Goal: Find contact information: Obtain details needed to contact an individual or organization

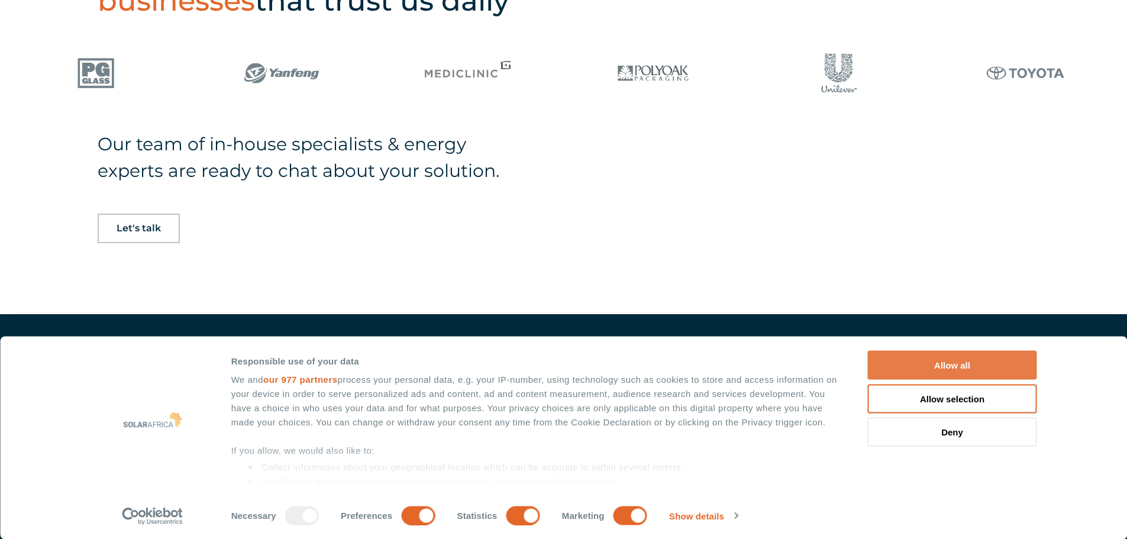
scroll to position [947, 0]
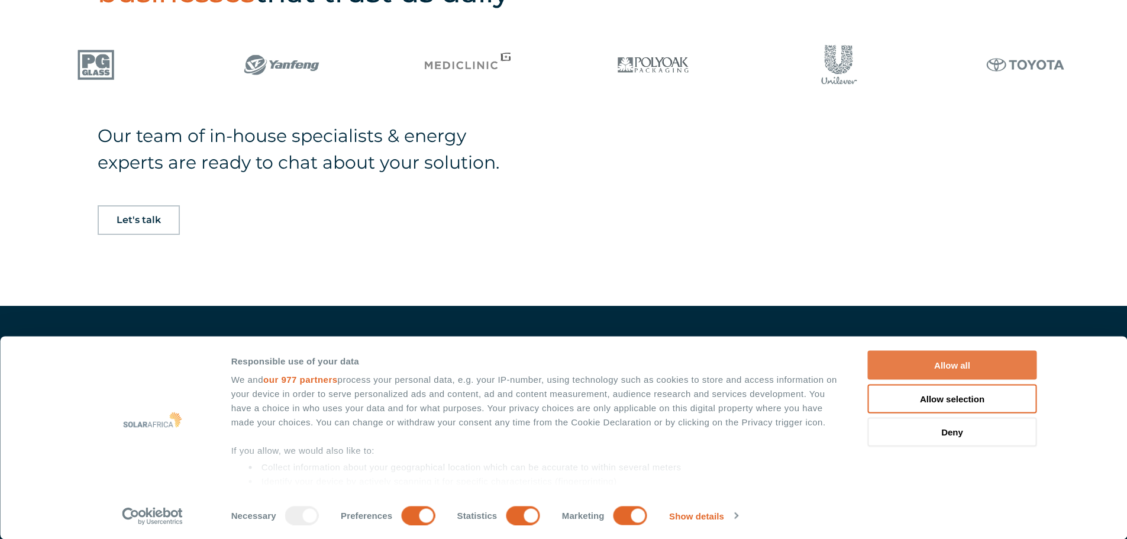
click at [942, 365] on button "Allow all" at bounding box center [952, 365] width 169 height 29
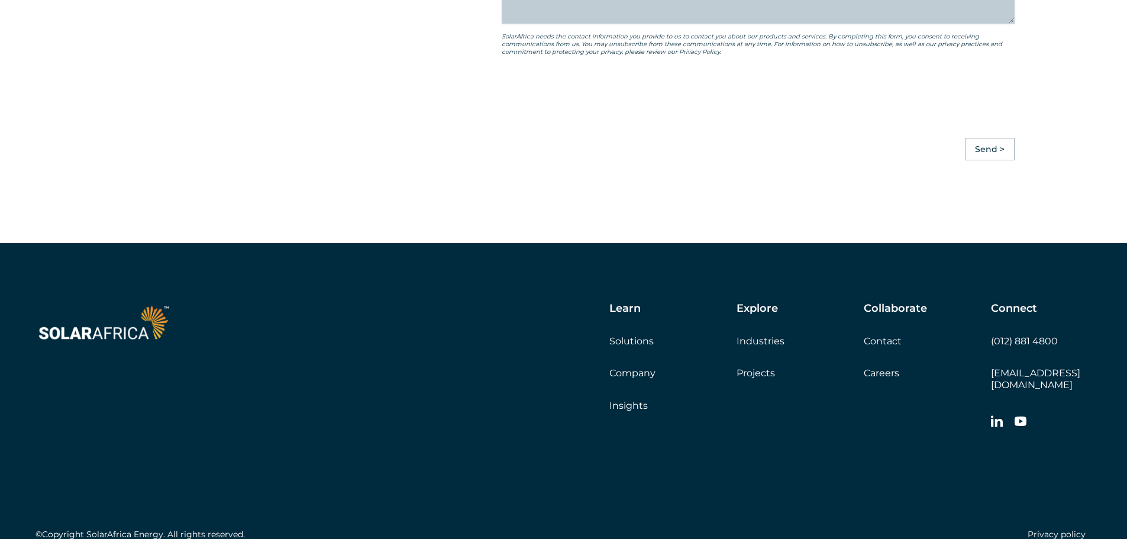
scroll to position [3316, 0]
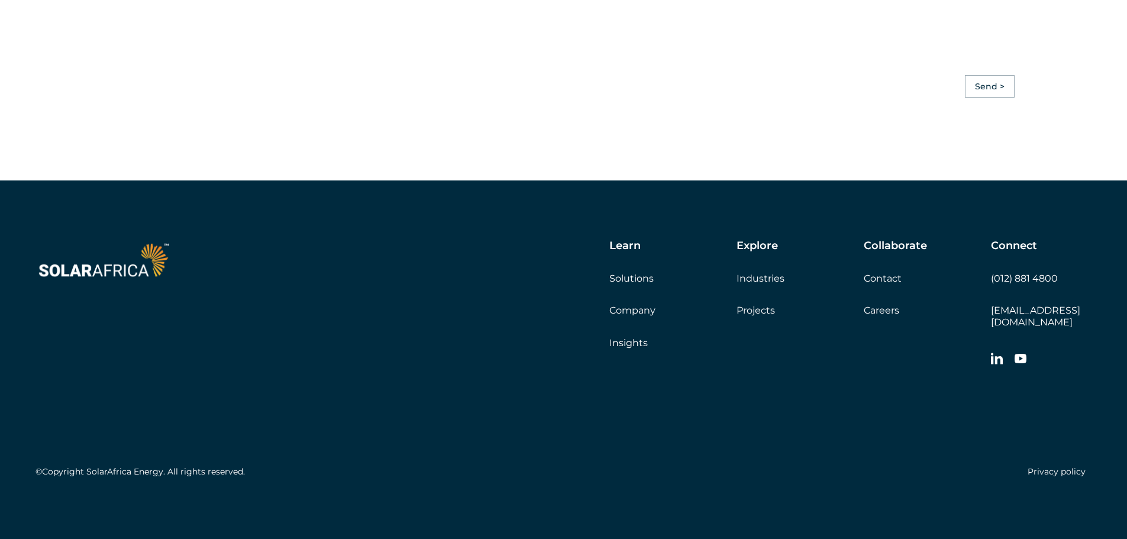
click at [894, 284] on link "Contact" at bounding box center [883, 278] width 38 height 11
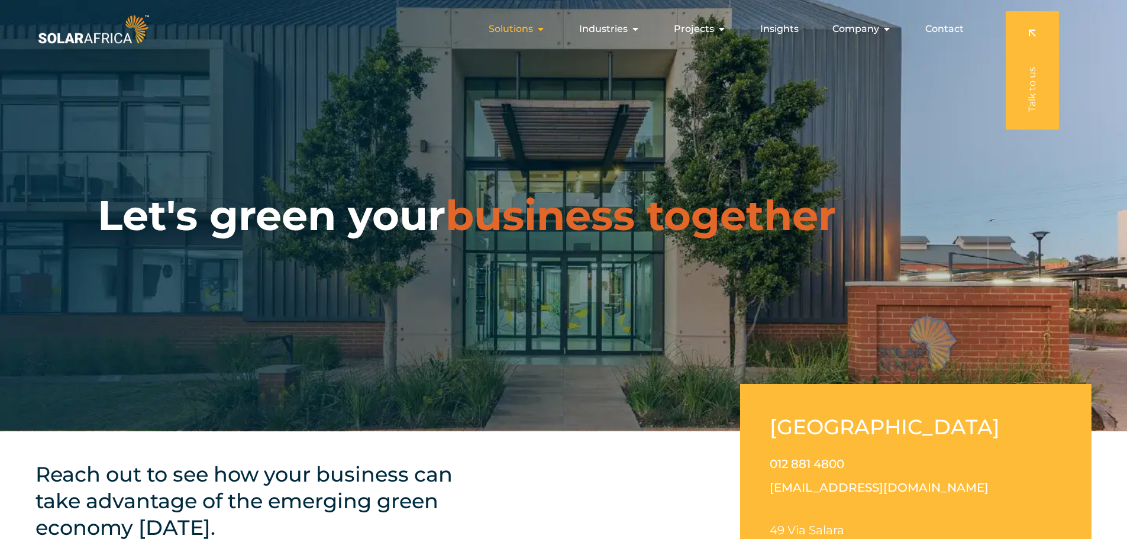
click at [523, 28] on span "Solutions" at bounding box center [511, 29] width 44 height 14
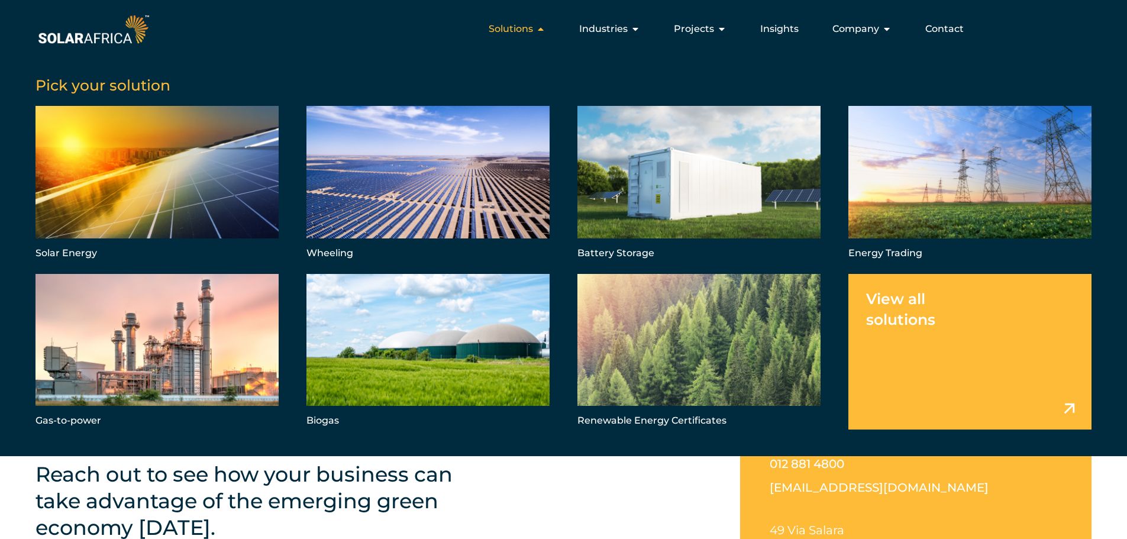
click at [533, 30] on span "Solutions" at bounding box center [511, 29] width 44 height 14
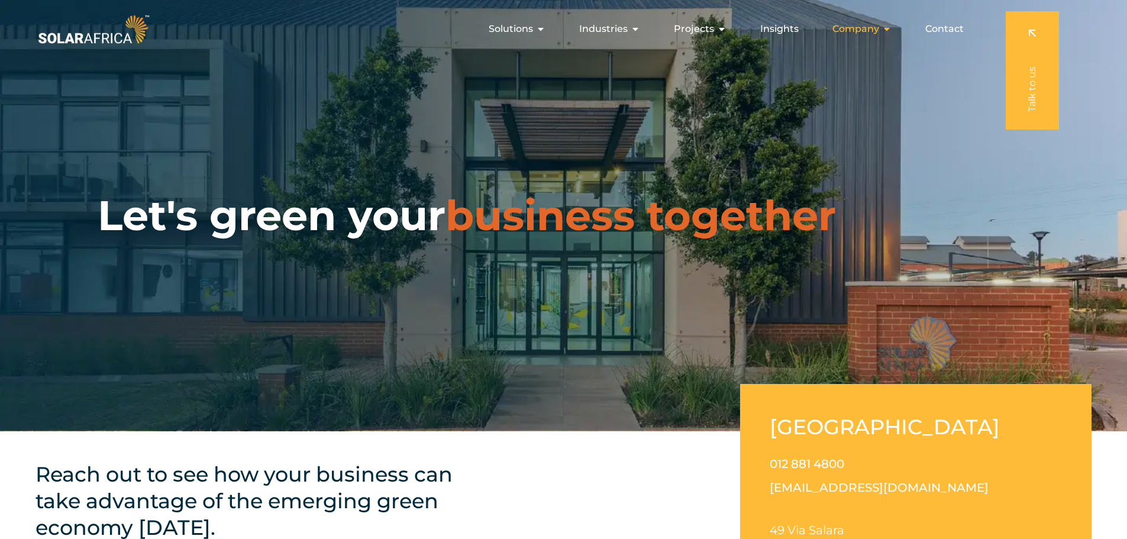
click at [865, 29] on span "Company" at bounding box center [855, 29] width 47 height 14
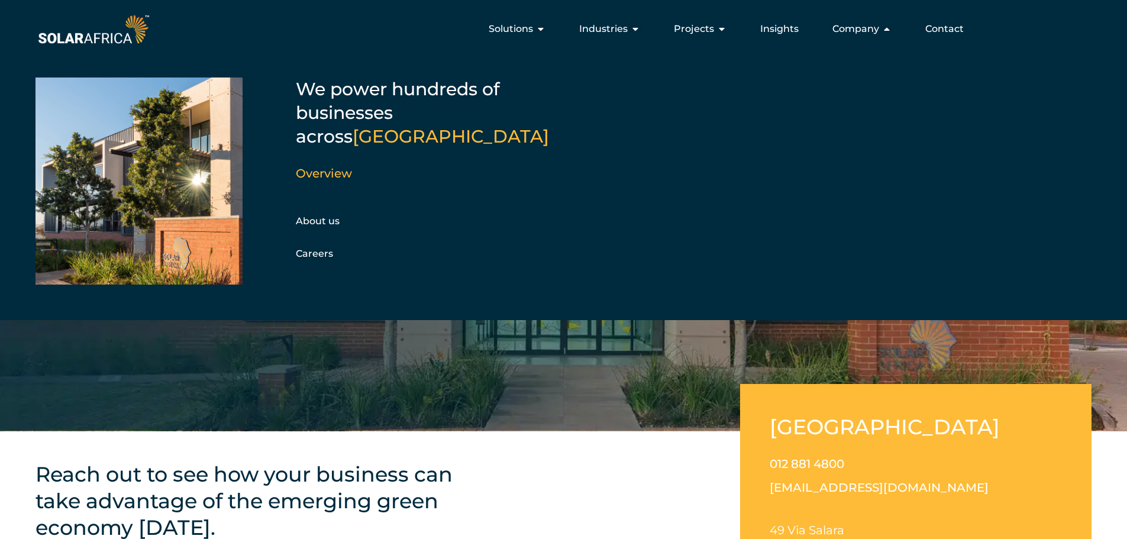
click at [941, 28] on span "Contact" at bounding box center [944, 29] width 38 height 14
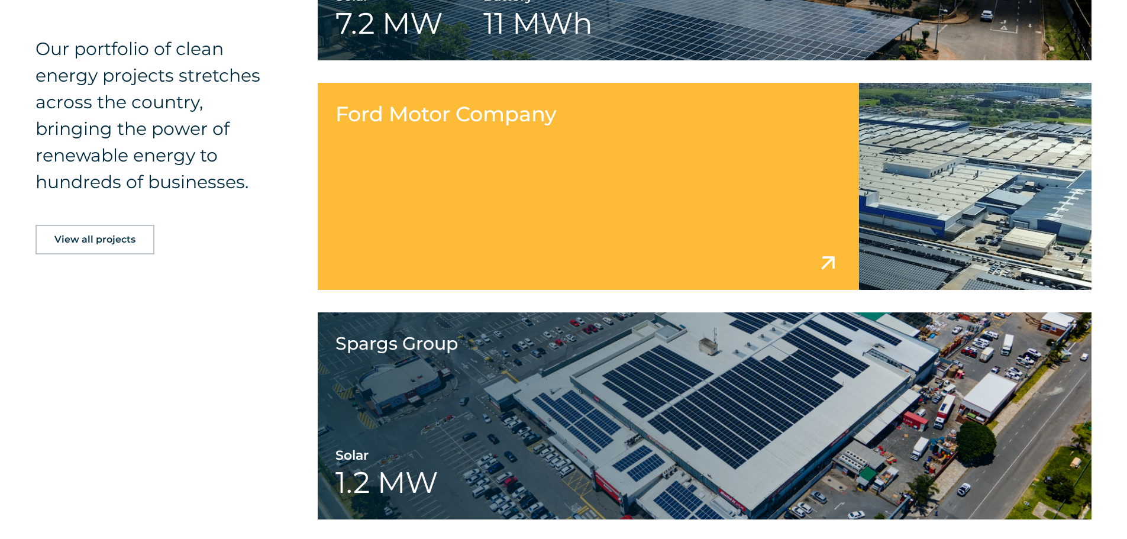
scroll to position [1914, 0]
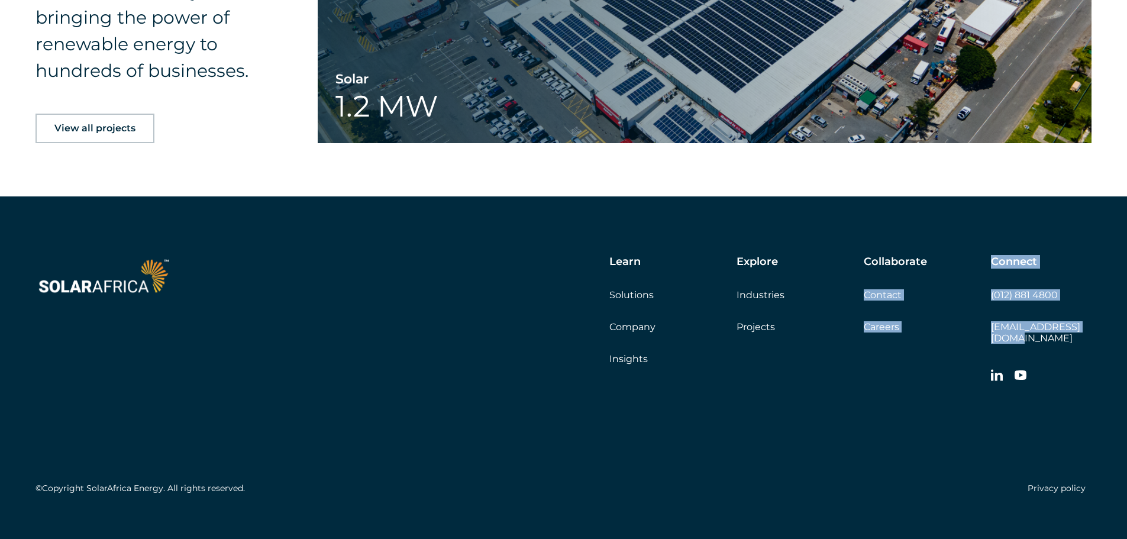
drag, startPoint x: 983, startPoint y: 321, endPoint x: 1088, endPoint y: 327, distance: 105.5
click at [1086, 321] on div "Learn Solutions Company Insights Explore Industries Projects Collaborate Contac…" at bounding box center [685, 322] width 812 height 133
click at [1095, 340] on div "Learn Solutions Company Insights Explore Industries Projects Collaborate Contac…" at bounding box center [563, 376] width 1127 height 361
drag, startPoint x: 1096, startPoint y: 314, endPoint x: 991, endPoint y: 322, distance: 105.0
click at [991, 322] on div "Learn Solutions Company Insights Explore Industries Projects Collaborate Contac…" at bounding box center [563, 376] width 1127 height 361
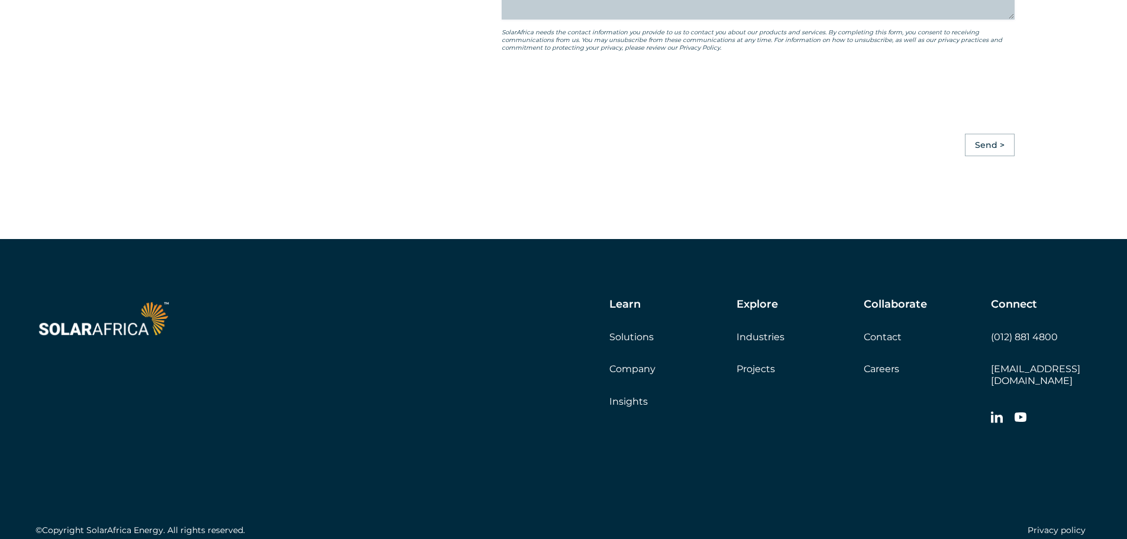
scroll to position [3273, 0]
